Goal: Task Accomplishment & Management: Complete application form

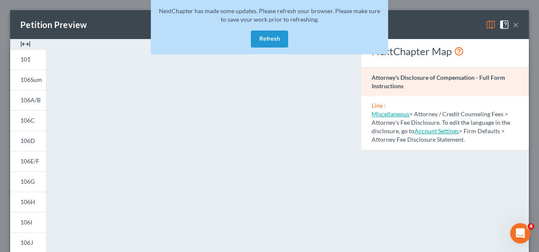
click at [272, 42] on button "Refresh" at bounding box center [269, 39] width 37 height 17
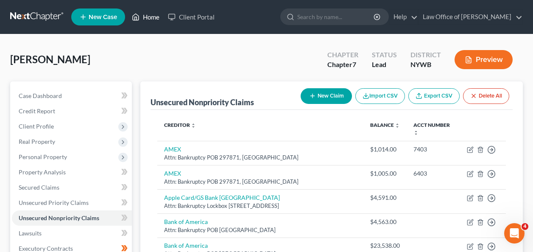
click at [139, 18] on icon at bounding box center [136, 17] width 6 height 6
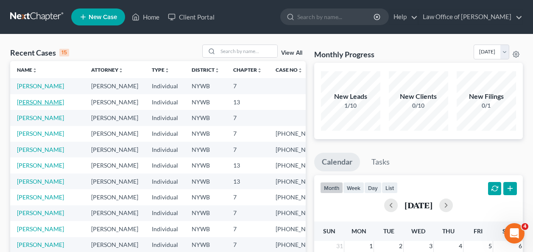
click at [55, 103] on link "[PERSON_NAME]" at bounding box center [40, 101] width 47 height 7
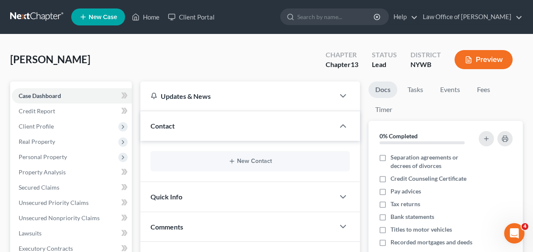
click at [466, 57] on icon "button" at bounding box center [468, 60] width 5 height 6
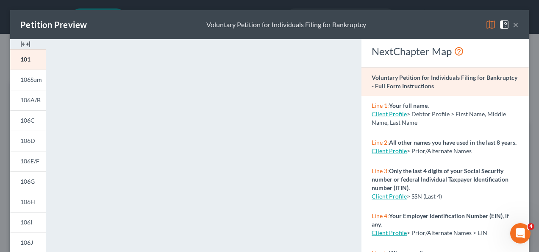
click at [33, 83] on span "106Sum" at bounding box center [31, 79] width 22 height 7
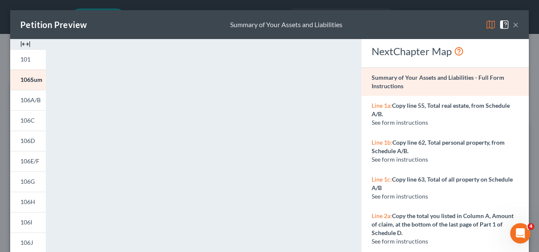
click at [30, 105] on link "106A/B" at bounding box center [28, 100] width 36 height 20
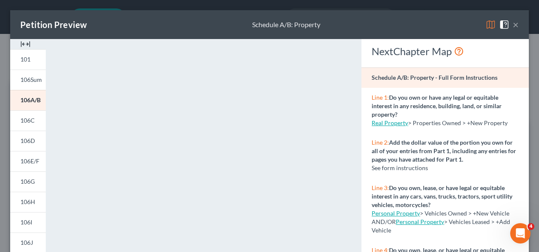
click at [26, 127] on link "106C" at bounding box center [28, 120] width 36 height 20
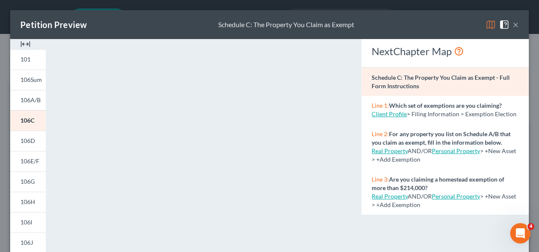
click at [32, 144] on span "106D" at bounding box center [27, 140] width 15 height 7
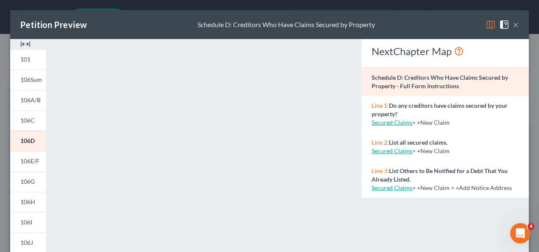
click at [25, 163] on span "106E/F" at bounding box center [29, 160] width 19 height 7
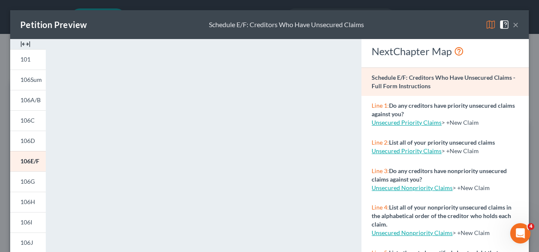
click at [34, 189] on link "106G" at bounding box center [28, 181] width 36 height 20
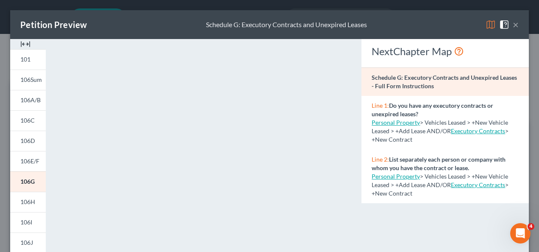
click at [19, 205] on link "106H" at bounding box center [28, 201] width 36 height 20
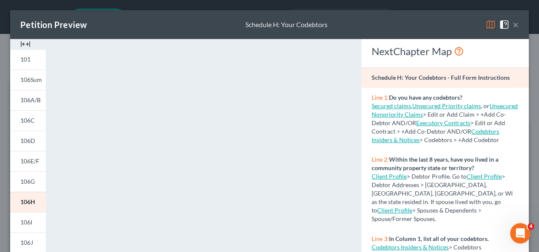
click at [29, 221] on span "106I" at bounding box center [26, 221] width 12 height 7
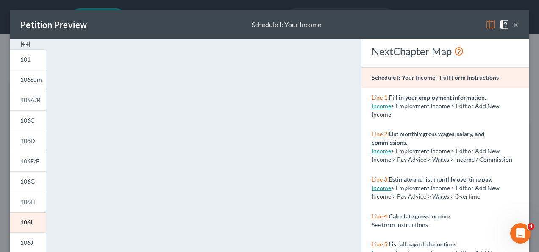
click at [24, 246] on span "106J" at bounding box center [26, 242] width 13 height 7
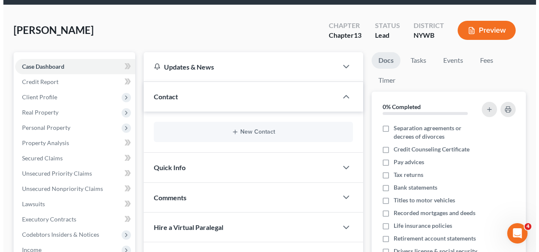
scroll to position [34, 0]
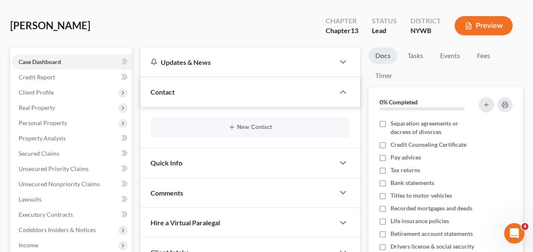
click at [485, 28] on button "Preview" at bounding box center [483, 25] width 58 height 19
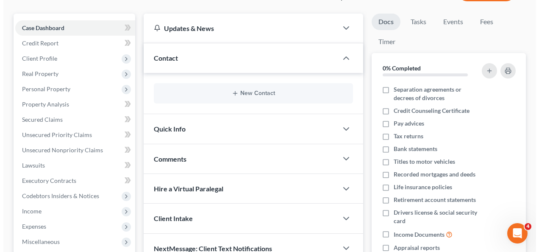
scroll to position [0, 0]
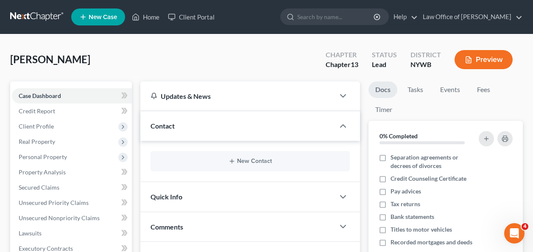
click at [491, 64] on button "Preview" at bounding box center [483, 59] width 58 height 19
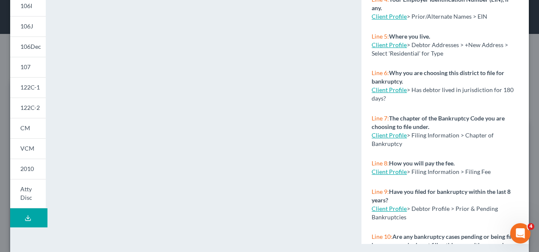
scroll to position [216, 0]
click at [36, 49] on span "106Dec" at bounding box center [30, 45] width 21 height 7
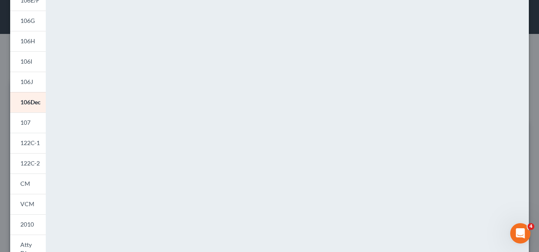
scroll to position [161, 0]
click at [30, 124] on span "107" at bounding box center [25, 121] width 10 height 7
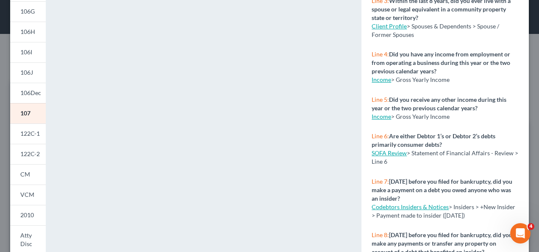
scroll to position [173, 0]
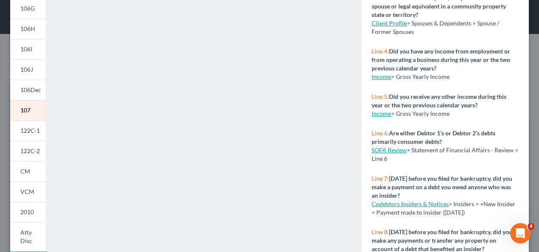
click at [29, 133] on span "122C-1" at bounding box center [29, 130] width 19 height 7
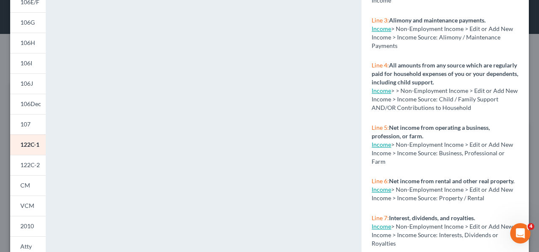
scroll to position [160, 0]
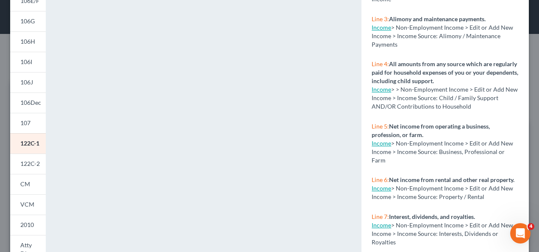
click at [34, 160] on link "122C-2" at bounding box center [28, 163] width 36 height 20
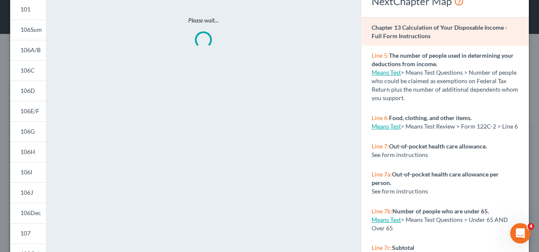
scroll to position [0, 0]
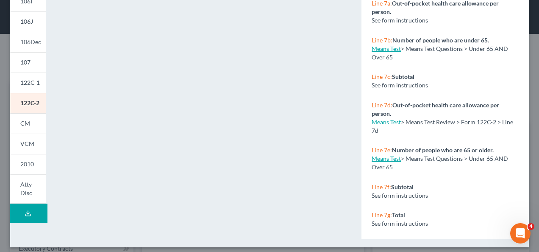
click at [33, 122] on link "CM" at bounding box center [28, 123] width 36 height 20
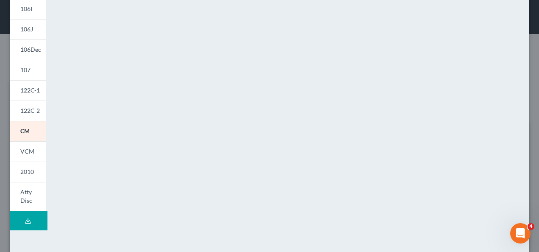
scroll to position [214, 0]
click at [34, 148] on link "VCM" at bounding box center [28, 150] width 36 height 20
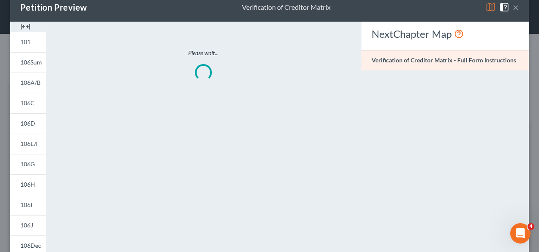
scroll to position [0, 0]
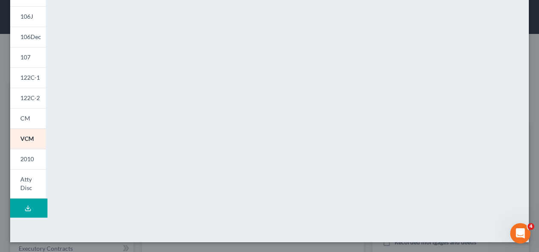
click at [33, 161] on span "2010" at bounding box center [27, 158] width 14 height 7
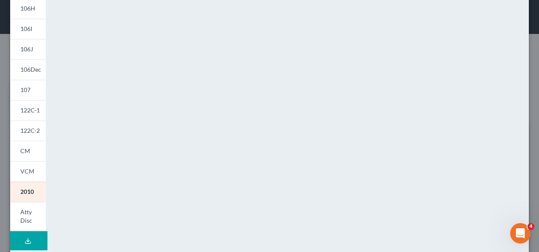
scroll to position [194, 0]
click at [32, 210] on link "Atty Disc" at bounding box center [28, 214] width 36 height 29
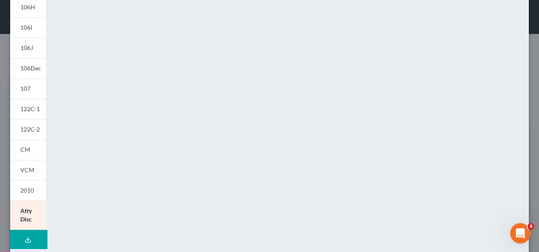
scroll to position [0, 0]
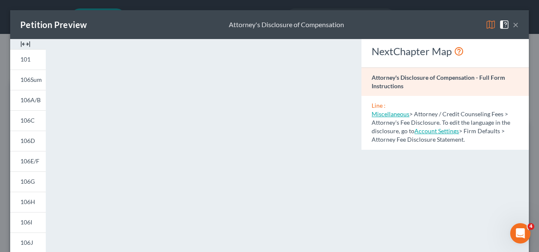
click at [513, 25] on button "×" at bounding box center [516, 24] width 6 height 10
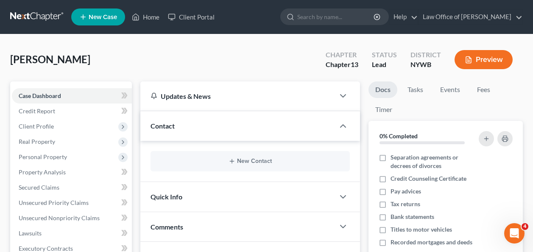
click at [480, 65] on button "Preview" at bounding box center [483, 59] width 58 height 19
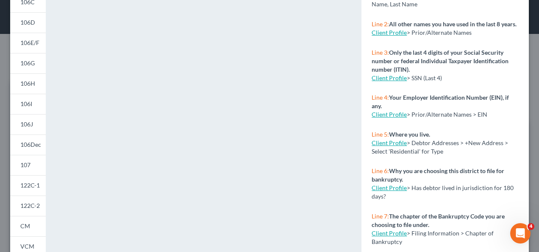
scroll to position [119, 0]
click at [29, 164] on span "107" at bounding box center [25, 164] width 10 height 7
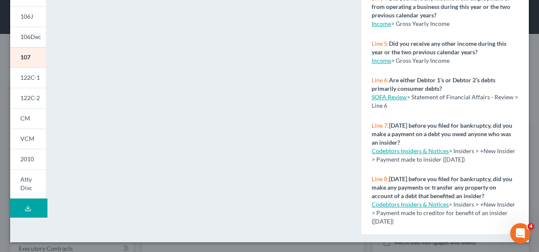
scroll to position [6, 0]
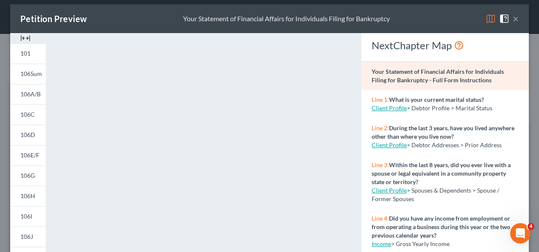
click at [34, 96] on span "106A/B" at bounding box center [30, 93] width 20 height 7
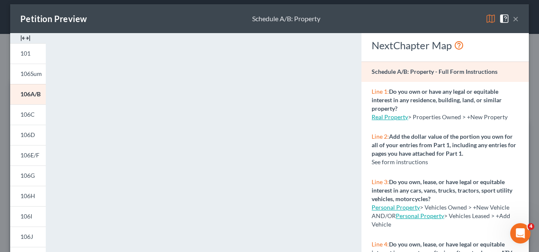
click at [33, 114] on span "106C" at bounding box center [27, 114] width 14 height 7
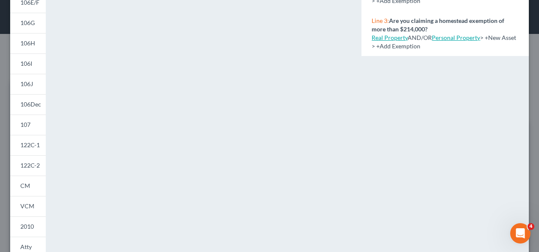
scroll to position [0, 0]
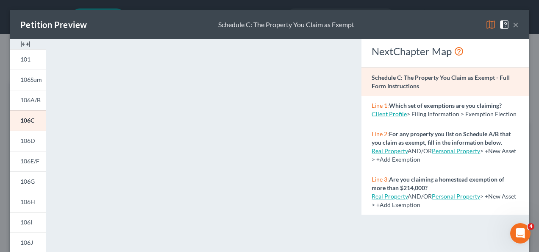
click at [382, 154] on link "Real Property" at bounding box center [390, 150] width 36 height 7
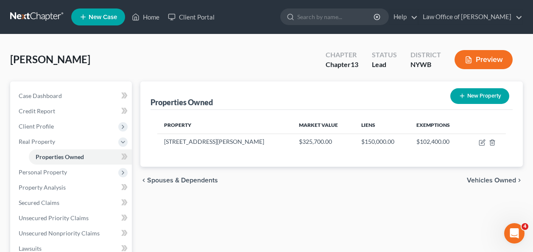
click at [189, 144] on td "[STREET_ADDRESS][PERSON_NAME]" at bounding box center [224, 141] width 135 height 16
click at [483, 142] on icon "button" at bounding box center [481, 142] width 7 height 7
click at [483, 142] on body "Home New Case Client Portal Law Office of [PERSON_NAME] [EMAIL_ADDRESS][DOMAIN_…" at bounding box center [266, 240] width 533 height 481
select select "35"
select select "0"
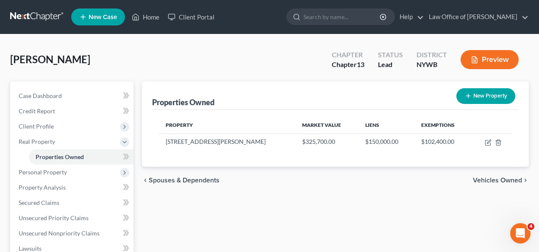
select select "0"
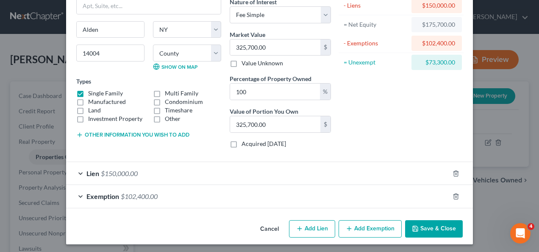
scroll to position [77, 0]
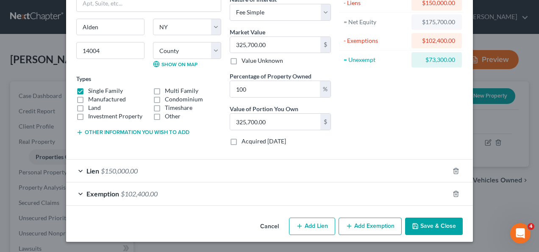
click at [124, 198] on div "Exemption $102,400.00" at bounding box center [257, 193] width 383 height 22
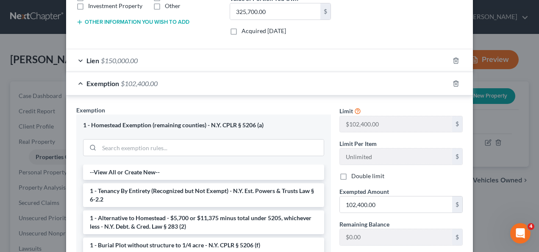
scroll to position [195, 0]
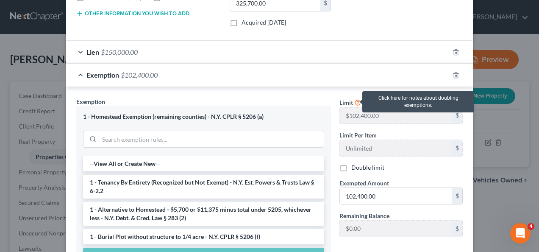
click at [356, 100] on icon at bounding box center [357, 102] width 7 height 8
click at [354, 100] on icon at bounding box center [357, 102] width 7 height 8
click at [354, 102] on icon at bounding box center [357, 102] width 7 height 8
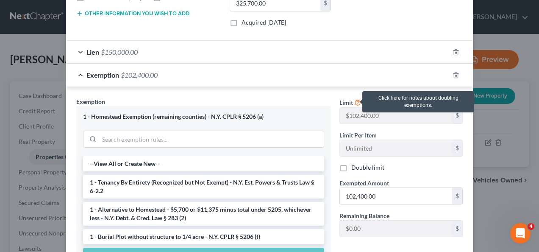
click at [354, 102] on icon at bounding box center [357, 102] width 7 height 8
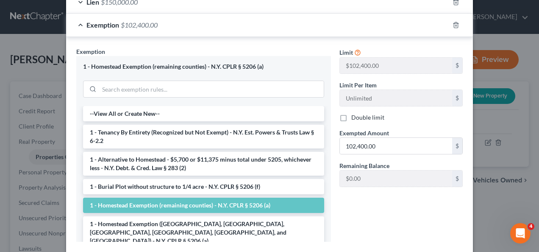
scroll to position [246, 0]
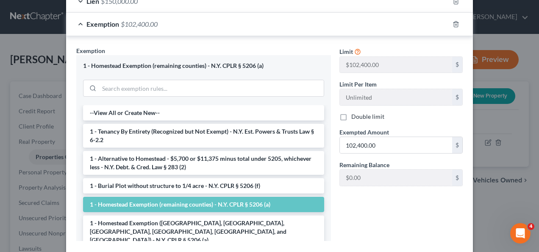
click at [230, 207] on li "1 - Homestead Exemption (remaining counties) - N.Y. CPLR § 5206 (a)" at bounding box center [203, 204] width 241 height 15
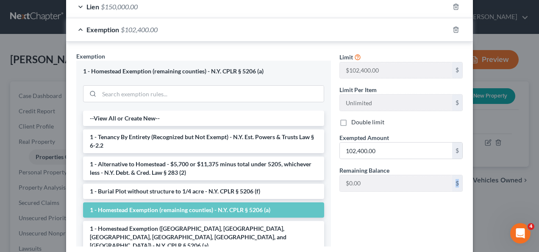
click at [230, 207] on div "Address * [GEOGRAPHIC_DATA][PERSON_NAME] [PERSON_NAME][GEOGRAPHIC_DATA] [US_STA…" at bounding box center [269, 33] width 407 height 470
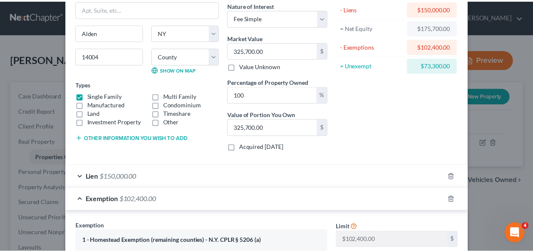
scroll to position [0, 0]
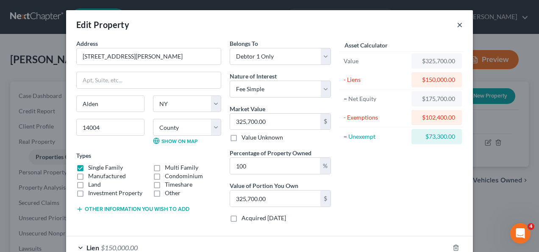
click at [457, 26] on button "×" at bounding box center [460, 24] width 6 height 10
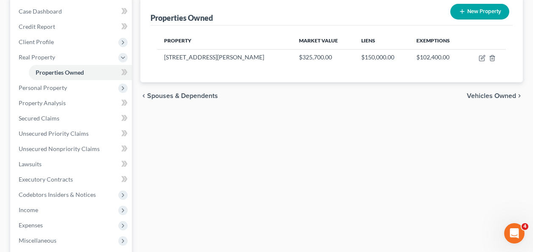
scroll to position [85, 0]
click at [45, 224] on span "Expenses" at bounding box center [72, 224] width 120 height 15
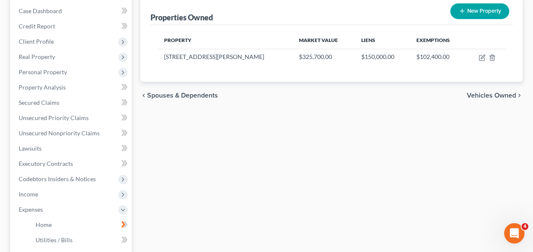
scroll to position [0, 0]
